Goal: Task Accomplishment & Management: Use online tool/utility

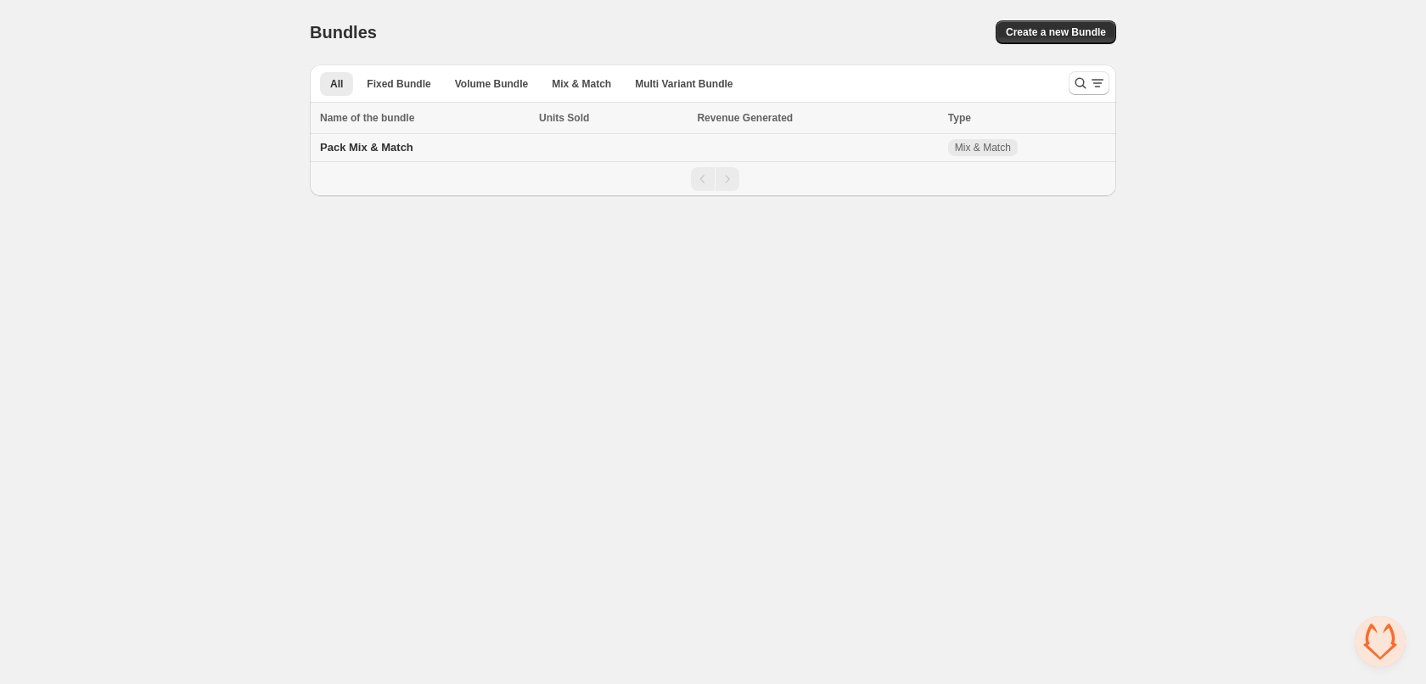
click at [357, 143] on span "Pack Mix & Match" at bounding box center [366, 147] width 93 height 13
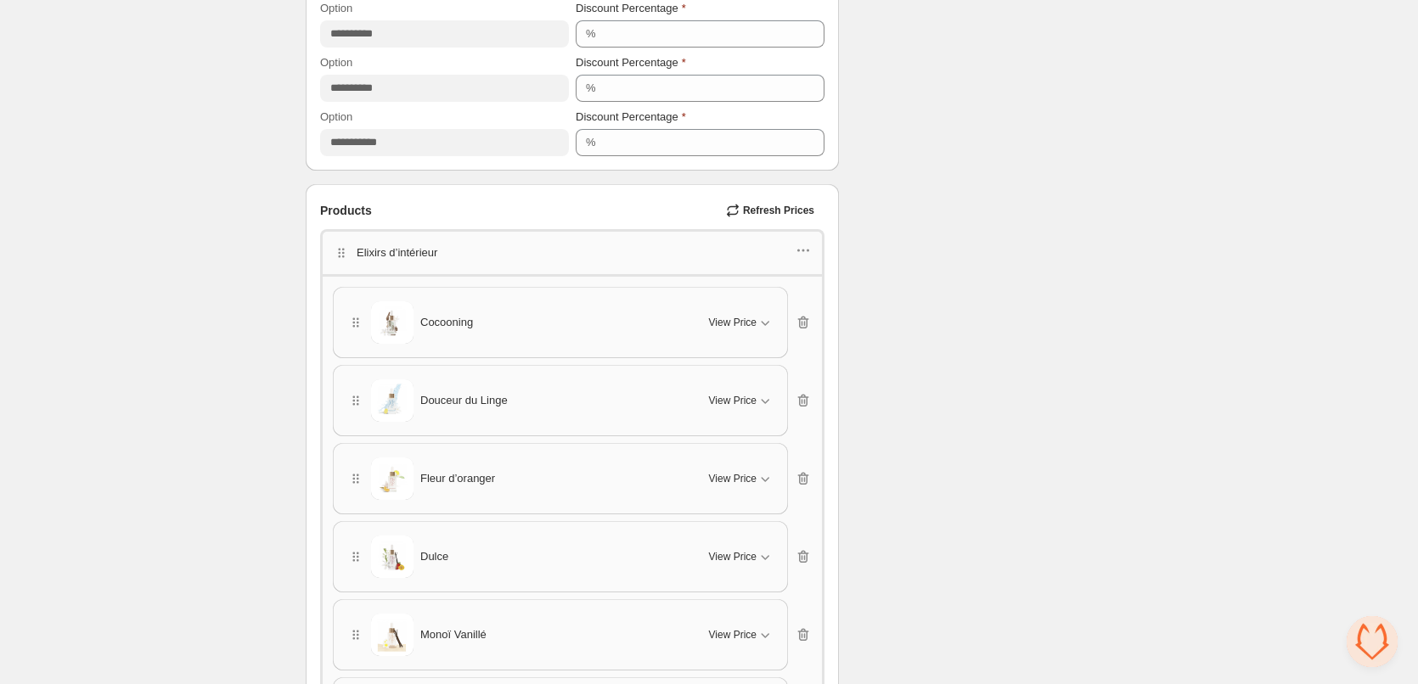
scroll to position [1019, 0]
click at [806, 250] on icon "button" at bounding box center [803, 252] width 17 height 17
click at [442, 246] on div "Elixirs d’intérieur" at bounding box center [572, 255] width 479 height 22
click at [410, 249] on p "Elixirs d’intérieur" at bounding box center [397, 255] width 81 height 17
click at [409, 250] on p "Elixirs d’intérieur" at bounding box center [397, 255] width 81 height 17
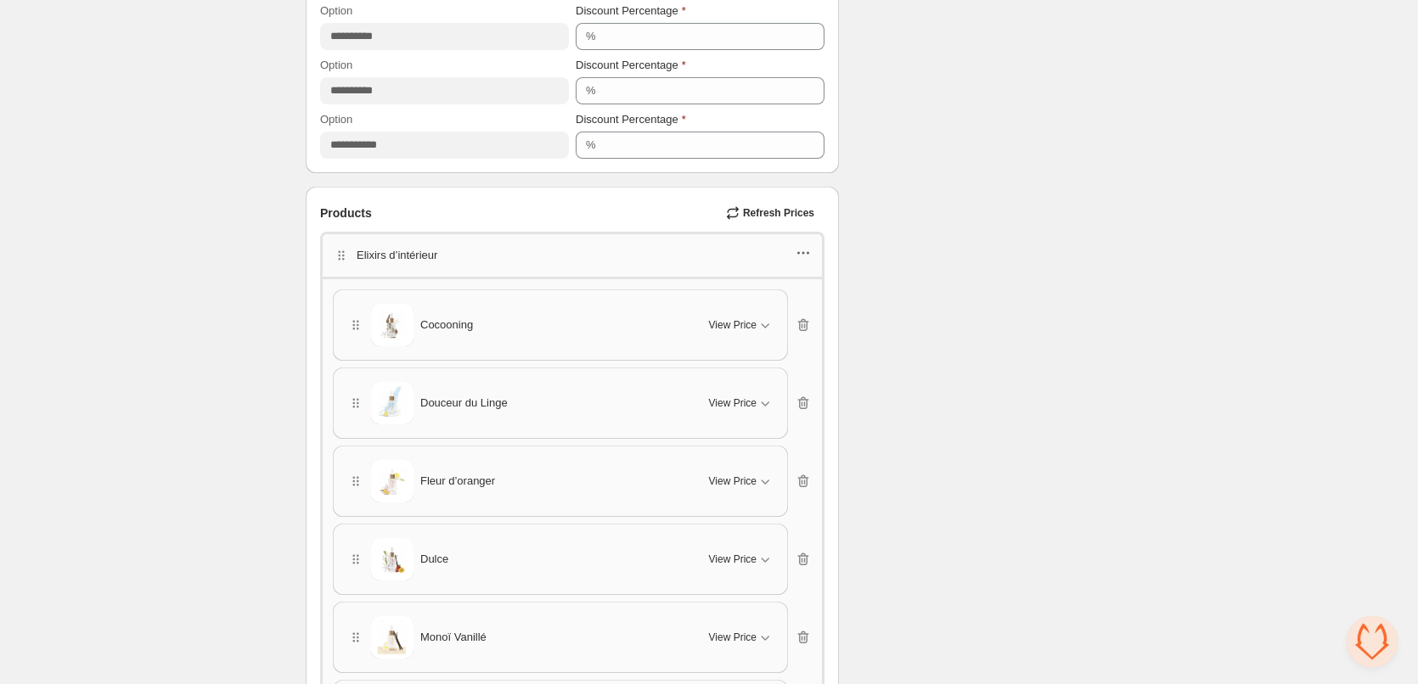
click at [800, 253] on icon "button" at bounding box center [798, 253] width 3 height 3
click at [798, 312] on span "Edit products" at bounding box center [814, 314] width 92 height 17
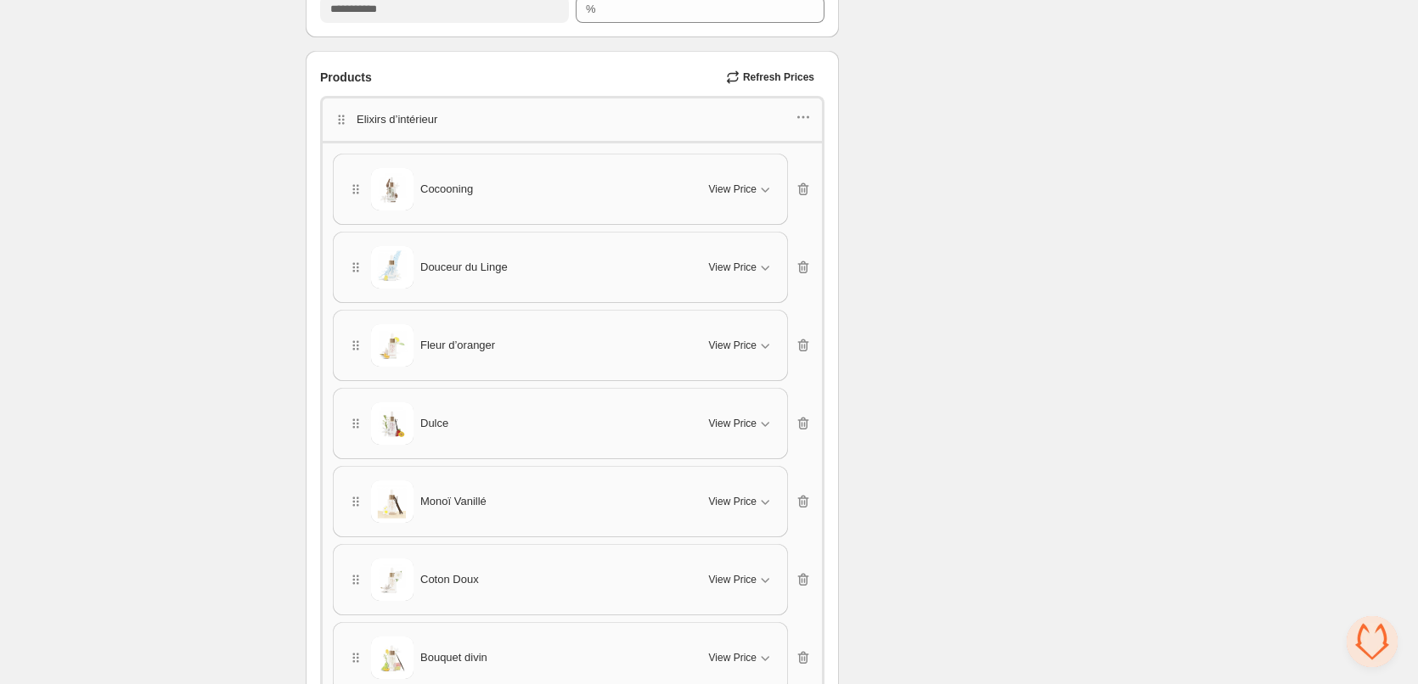
scroll to position [1104, 0]
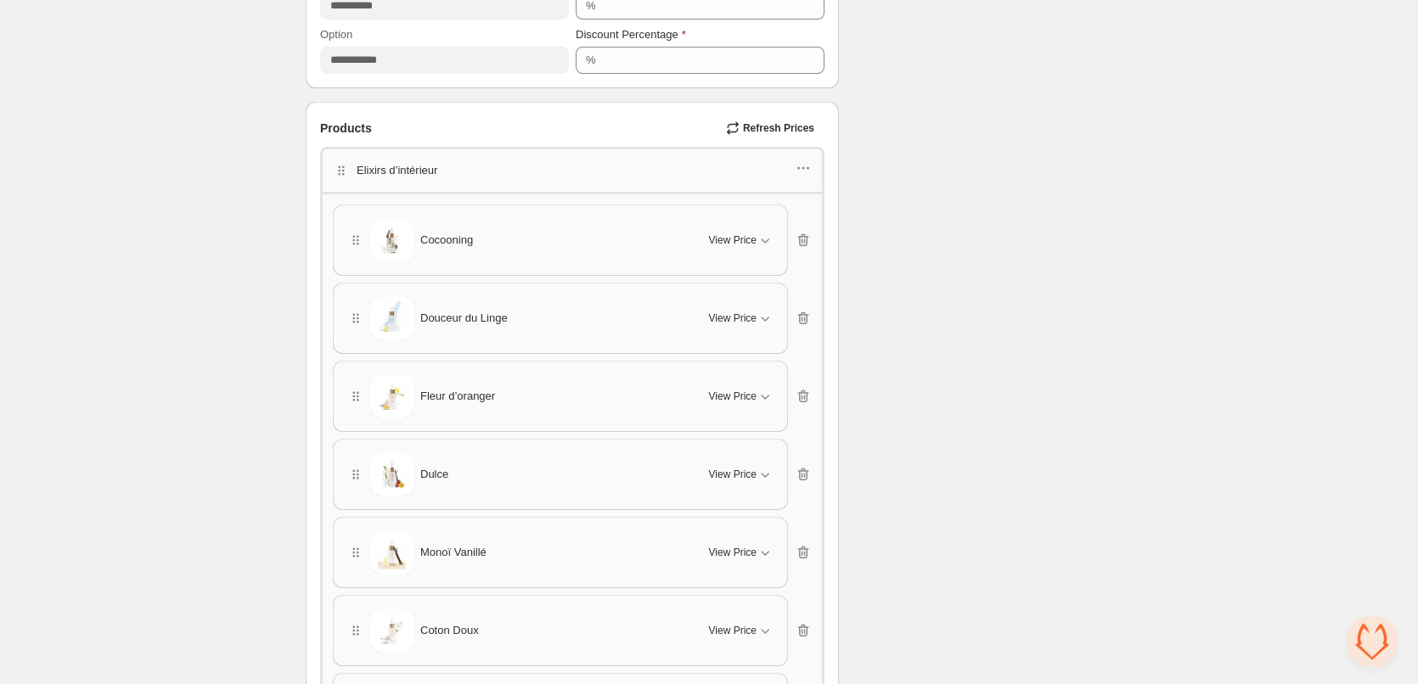
click at [819, 162] on div "Elixirs d’intérieur" at bounding box center [572, 169] width 504 height 45
click at [801, 166] on icon "button" at bounding box center [803, 168] width 17 height 17
click at [795, 225] on span "Edit products" at bounding box center [814, 229] width 92 height 17
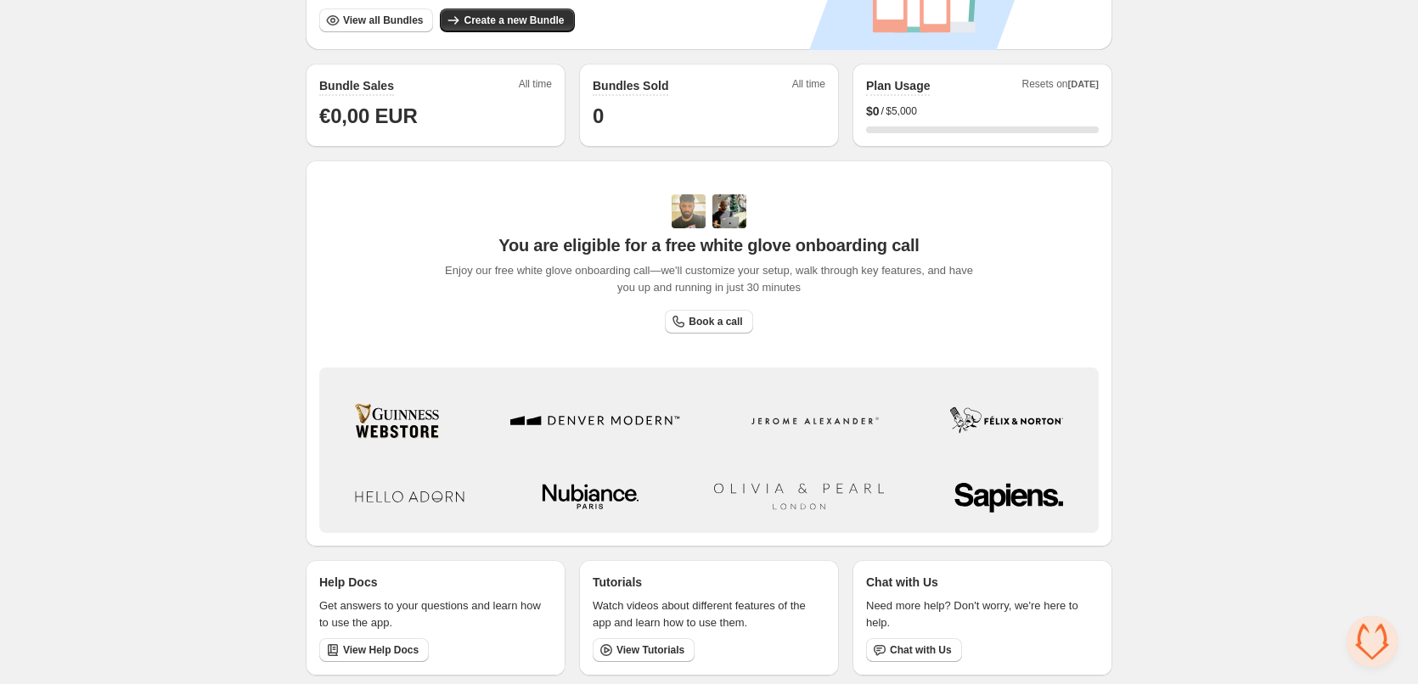
scroll to position [407, 0]
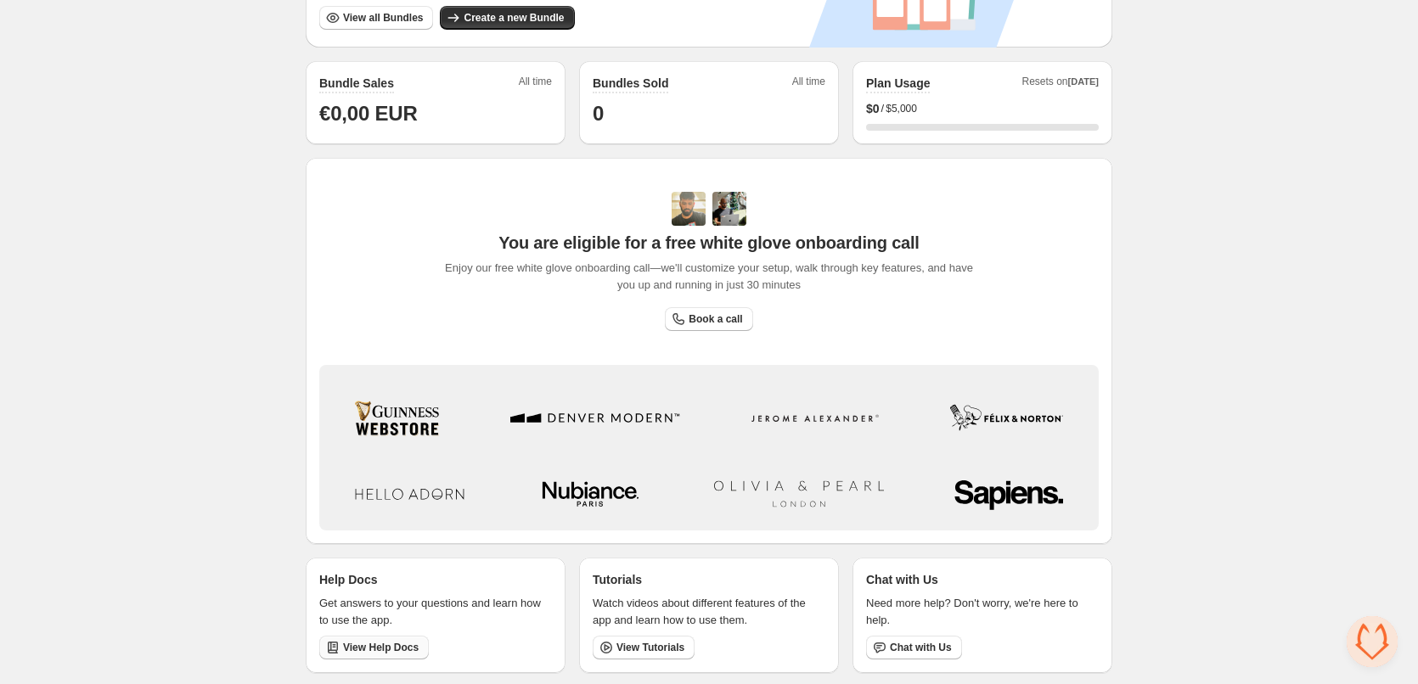
click at [368, 649] on span "View Help Docs" at bounding box center [381, 648] width 76 height 14
